Goal: Check status

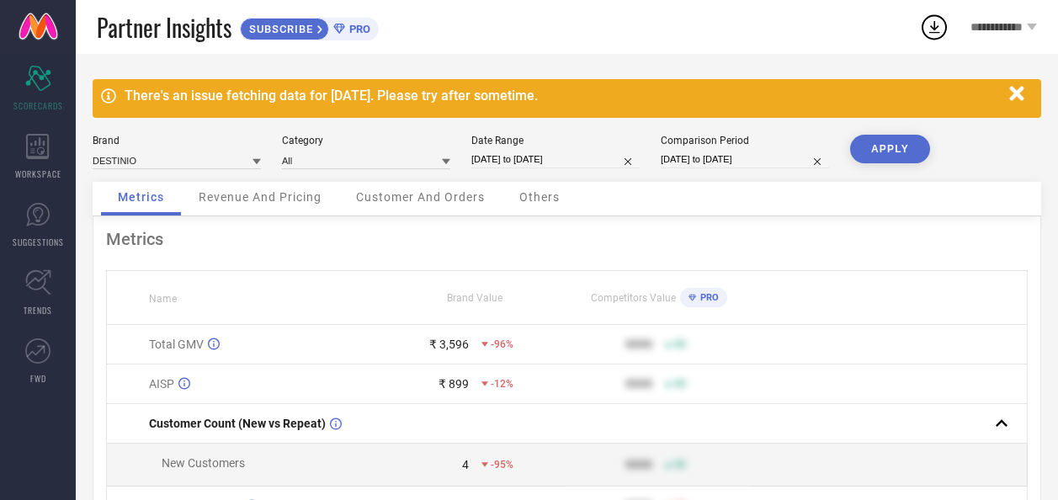
click at [547, 156] on input "[DATE] to [DATE]" at bounding box center [555, 160] width 168 height 18
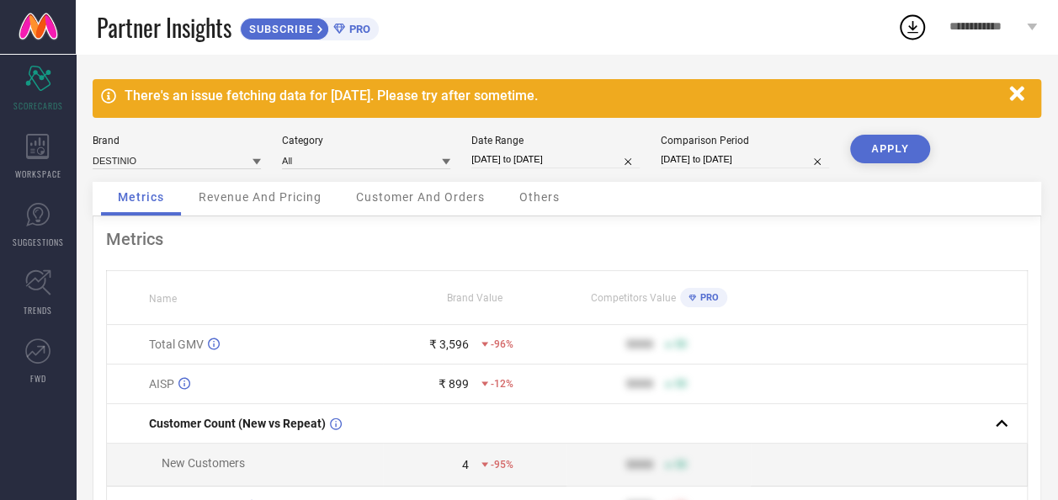
select select "8"
select select "2025"
select select "9"
select select "2025"
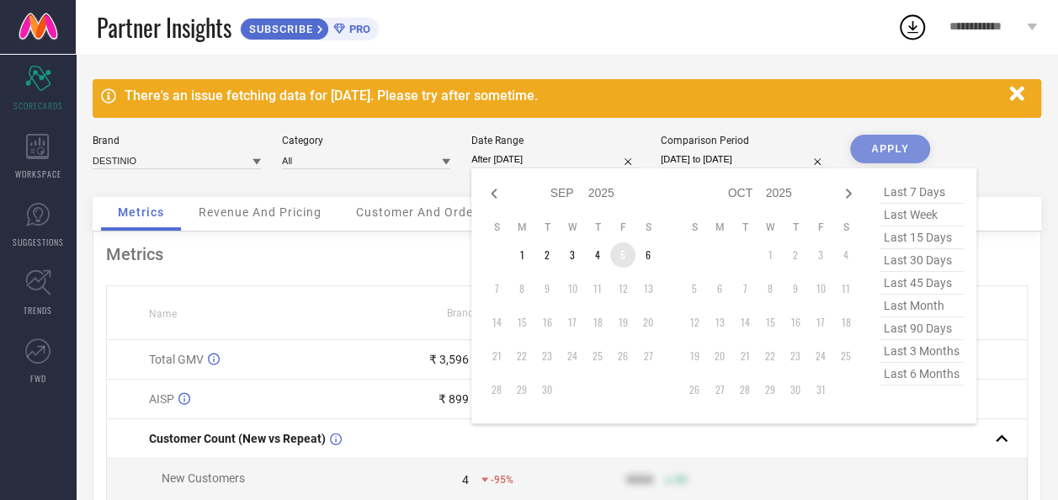
click at [621, 257] on td "5" at bounding box center [622, 254] width 25 height 25
type input "[DATE] to [DATE]"
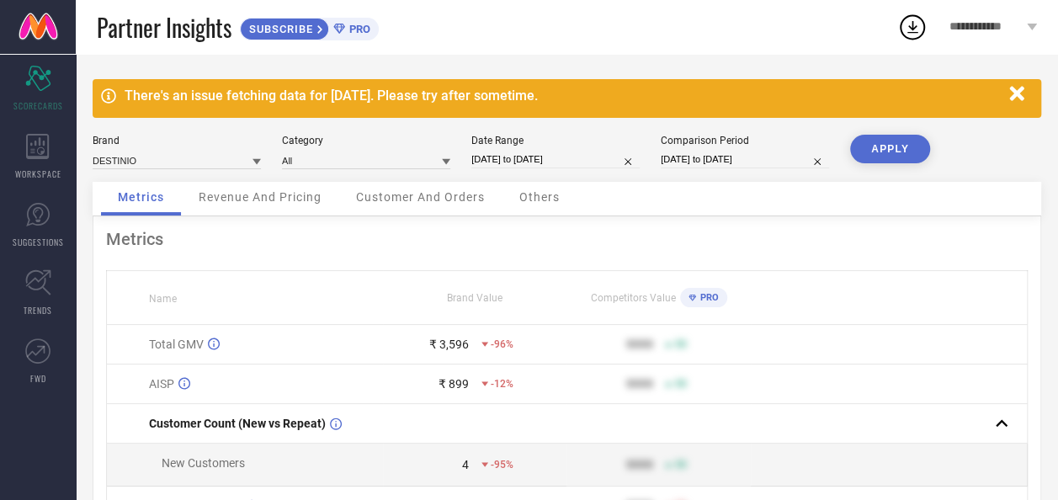
click at [892, 152] on button "APPLY" at bounding box center [890, 149] width 80 height 29
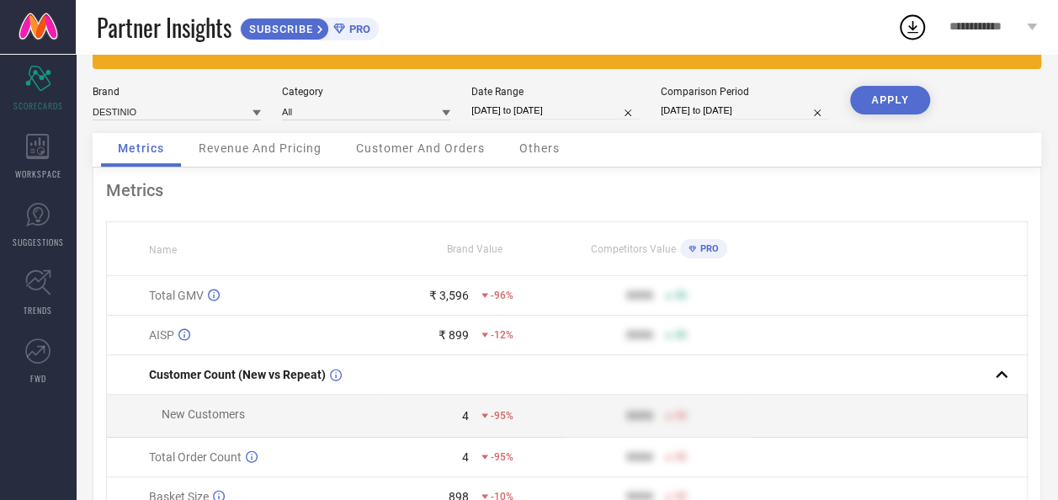
scroll to position [84, 0]
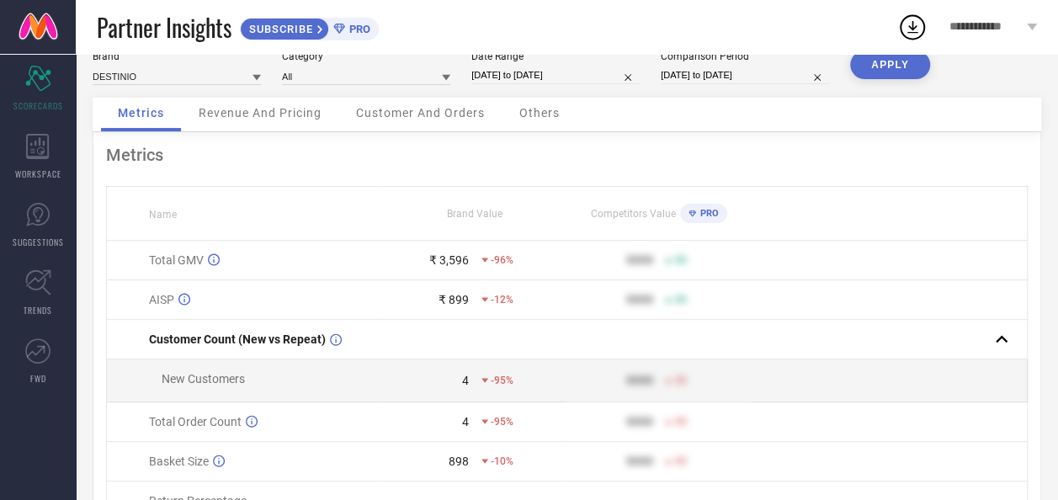
click at [539, 67] on input "[DATE] to [DATE]" at bounding box center [555, 75] width 168 height 18
select select "8"
select select "2025"
select select "9"
select select "2025"
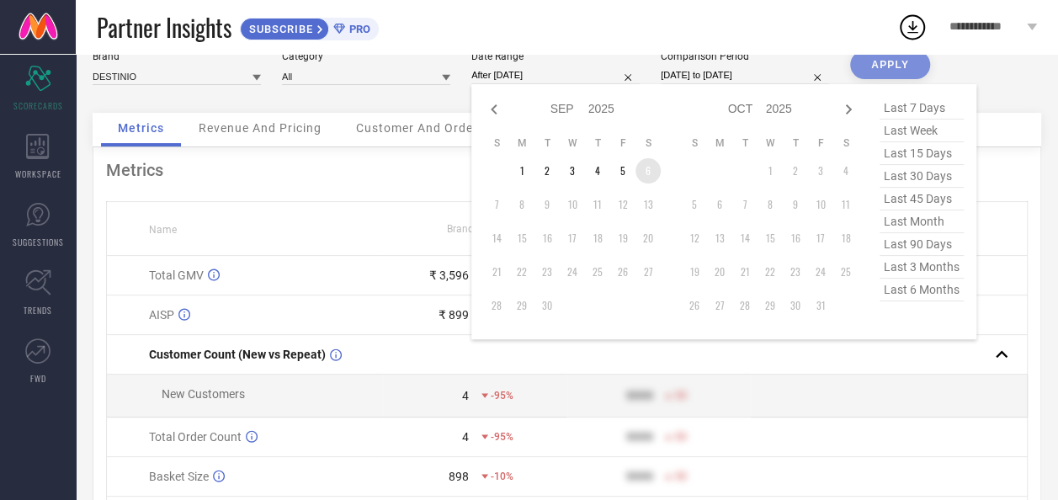
click at [643, 168] on td "6" at bounding box center [647, 170] width 25 height 25
type input "[DATE] to [DATE]"
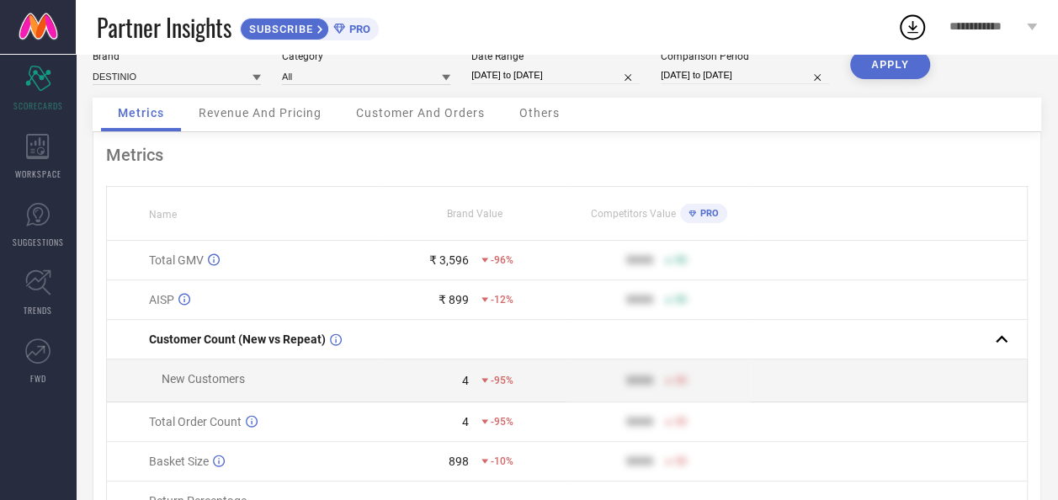
click at [890, 66] on button "APPLY" at bounding box center [890, 64] width 80 height 29
